Goal: Information Seeking & Learning: Find specific fact

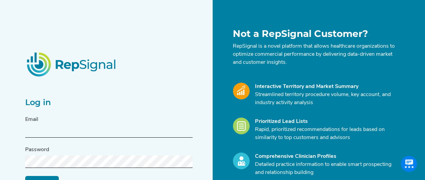
click at [71, 127] on input "text" at bounding box center [108, 131] width 167 height 12
type input "[PERSON_NAME][EMAIL_ADDRESS][DOMAIN_NAME]"
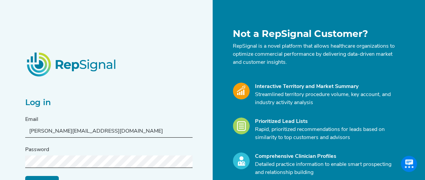
click at [25, 176] on input "Log in" at bounding box center [42, 182] width 34 height 13
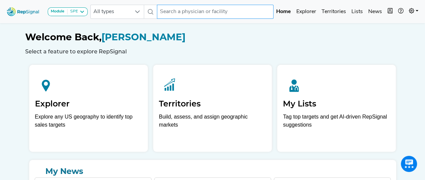
click at [188, 10] on input "text" at bounding box center [215, 12] width 117 height 14
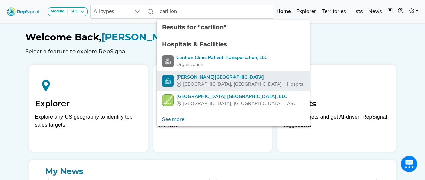
click at [197, 84] on span "[GEOGRAPHIC_DATA], [GEOGRAPHIC_DATA]" at bounding box center [232, 84] width 98 height 7
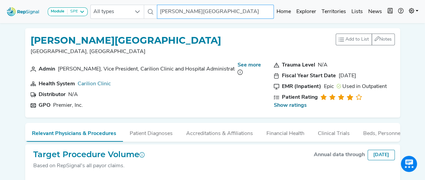
click at [245, 13] on input "[PERSON_NAME][GEOGRAPHIC_DATA]" at bounding box center [215, 12] width 117 height 14
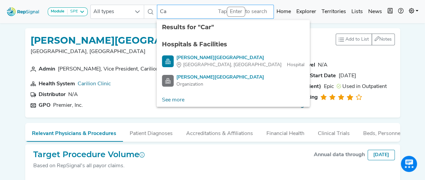
type input "C"
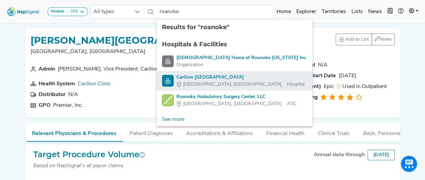
click at [203, 83] on span "[GEOGRAPHIC_DATA], [GEOGRAPHIC_DATA]" at bounding box center [232, 84] width 98 height 7
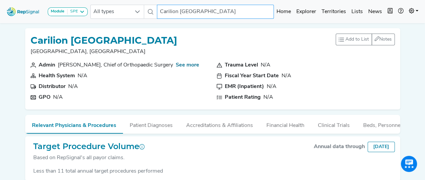
click at [273, 11] on input "Carilion [GEOGRAPHIC_DATA]" at bounding box center [215, 12] width 117 height 14
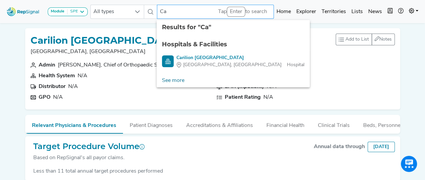
type input "C"
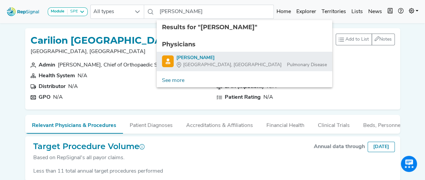
click at [176, 58] on div "[PERSON_NAME]" at bounding box center [251, 57] width 150 height 7
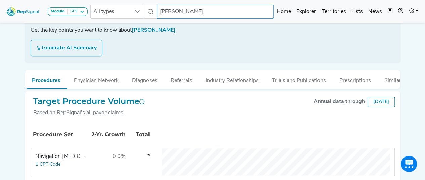
scroll to position [126, 0]
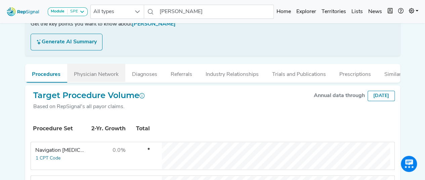
click at [110, 78] on button "Physician Network" at bounding box center [96, 73] width 58 height 18
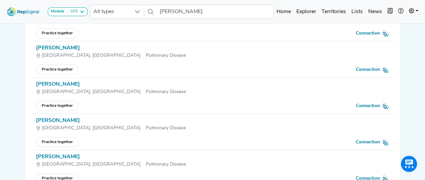
scroll to position [104, 0]
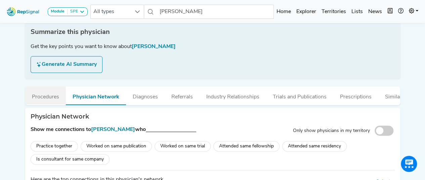
click at [49, 101] on button "Procedures" at bounding box center [45, 95] width 41 height 18
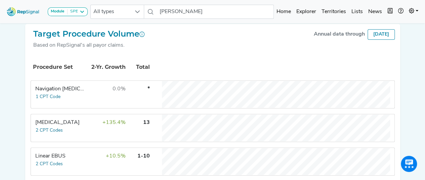
scroll to position [120, 0]
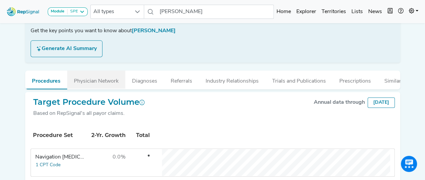
click at [100, 77] on button "Physician Network" at bounding box center [96, 80] width 58 height 18
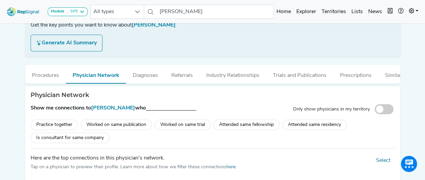
scroll to position [125, 0]
click at [142, 76] on button "Diagnoses" at bounding box center [145, 74] width 39 height 18
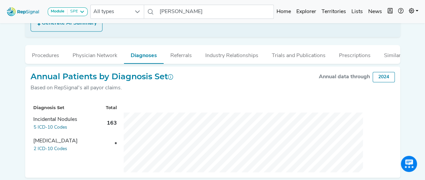
scroll to position [144, 0]
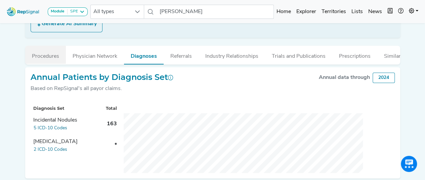
click at [51, 59] on button "Procedures" at bounding box center [45, 55] width 41 height 18
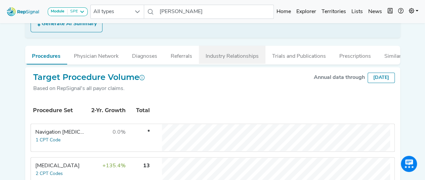
click at [244, 62] on button "Industry Relationships" at bounding box center [232, 55] width 66 height 18
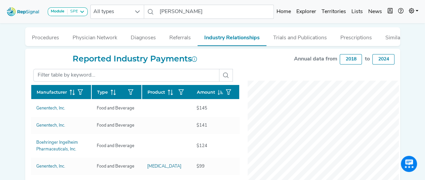
scroll to position [163, 0]
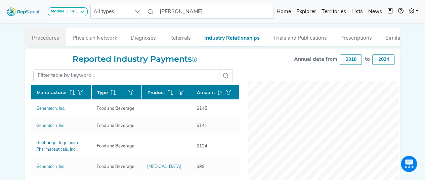
click at [42, 41] on button "Procedures" at bounding box center [45, 37] width 41 height 18
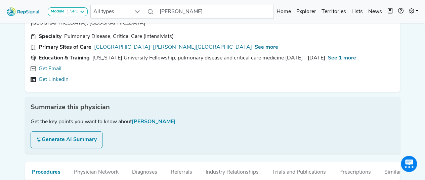
scroll to position [0, 0]
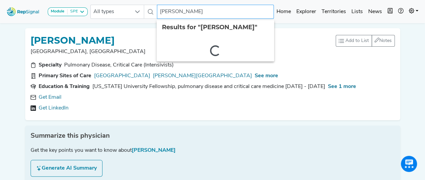
click at [179, 11] on input "[PERSON_NAME]" at bounding box center [215, 12] width 117 height 14
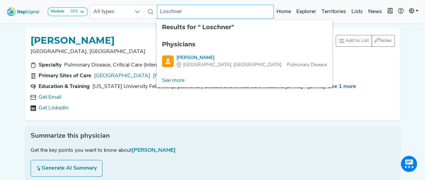
click at [189, 13] on input "Loschner" at bounding box center [215, 12] width 117 height 14
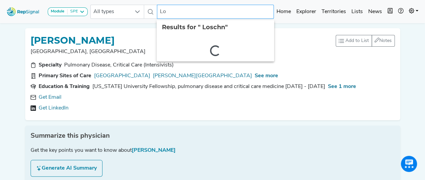
type input "L"
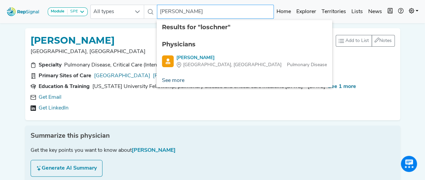
type input "[PERSON_NAME]"
click at [179, 81] on link "See more" at bounding box center [172, 80] width 33 height 13
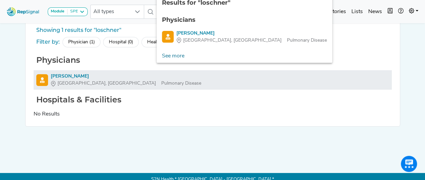
scroll to position [27, 0]
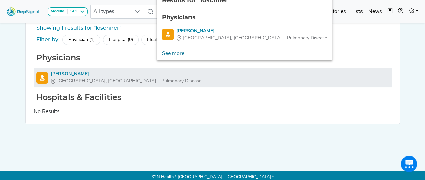
click at [73, 74] on div "[PERSON_NAME]" at bounding box center [126, 74] width 150 height 7
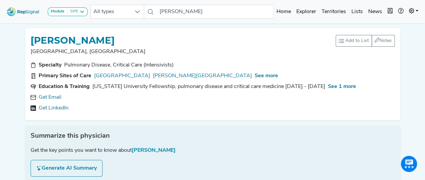
click at [199, 61] on section "Specialty Pulmonary Disease, Critical Care (Intensivists)" at bounding box center [213, 65] width 364 height 8
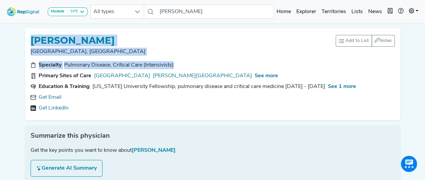
drag, startPoint x: 175, startPoint y: 66, endPoint x: 26, endPoint y: 35, distance: 152.0
click at [26, 35] on div "[PERSON_NAME], [GEOGRAPHIC_DATA] Add to List Recent Lists: Starred Physicians C…" at bounding box center [212, 74] width 375 height 92
click at [89, 38] on h1 "[PERSON_NAME]" at bounding box center [73, 40] width 84 height 11
drag, startPoint x: 179, startPoint y: 63, endPoint x: 25, endPoint y: 35, distance: 156.2
click at [25, 35] on div "[PERSON_NAME], [GEOGRAPHIC_DATA] Add to List Recent Lists: Starred Physicians C…" at bounding box center [212, 74] width 375 height 92
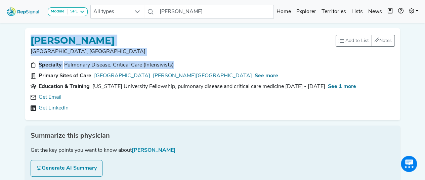
click at [114, 39] on h1 "[PERSON_NAME]" at bounding box center [73, 40] width 84 height 11
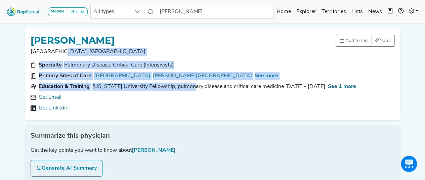
drag, startPoint x: 189, startPoint y: 81, endPoint x: 227, endPoint y: 48, distance: 50.7
click at [227, 48] on div "[PERSON_NAME], [GEOGRAPHIC_DATA] Add to List Recent Lists: Starred Physicians C…" at bounding box center [213, 74] width 364 height 81
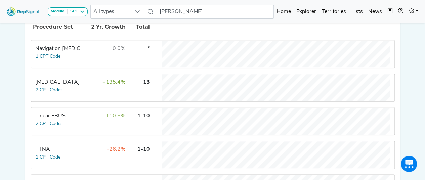
scroll to position [228, 0]
